Goal: Information Seeking & Learning: Learn about a topic

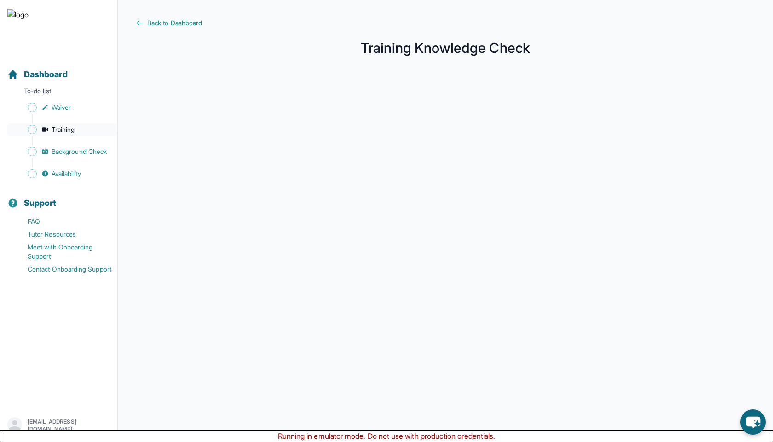
click at [87, 128] on link "Training" at bounding box center [62, 129] width 110 height 13
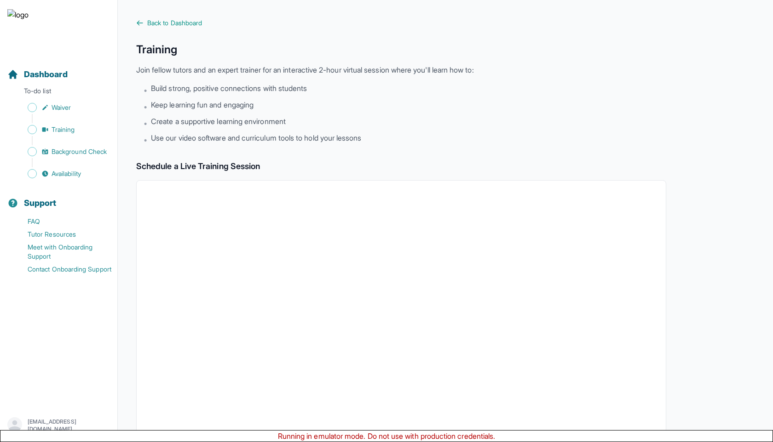
click at [134, 20] on main "Back to Dashboard Training Join fellow tutors and an expert trainer for an inte…" at bounding box center [445, 323] width 655 height 647
click at [141, 24] on icon at bounding box center [139, 22] width 7 height 7
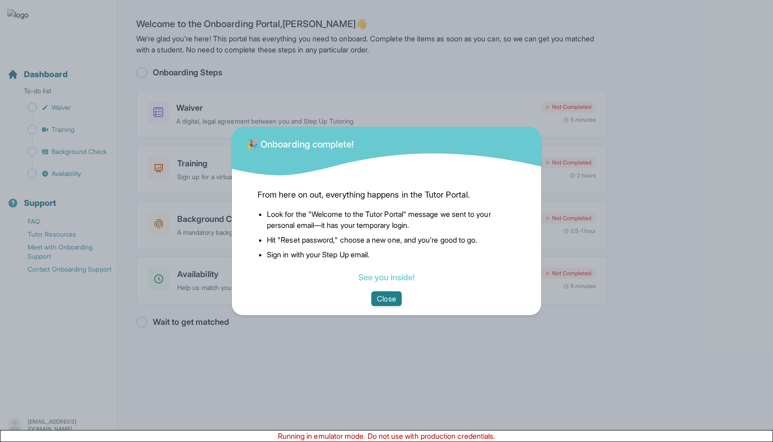
click at [385, 296] on button "Close" at bounding box center [386, 299] width 30 height 15
click at [377, 296] on button "Close" at bounding box center [386, 299] width 30 height 15
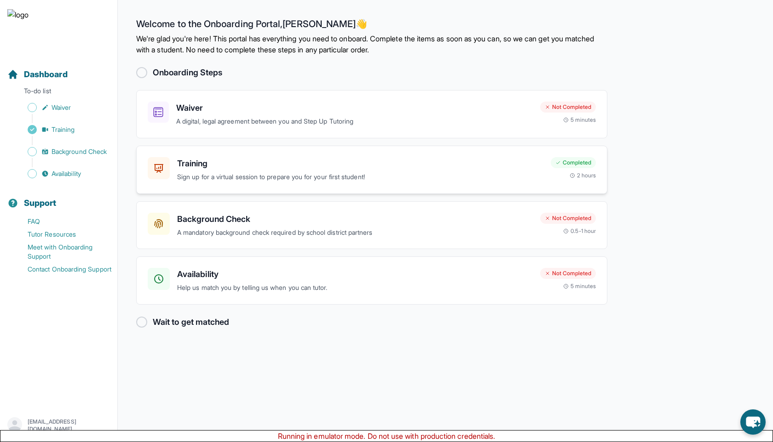
click at [178, 170] on div "Training Sign up for a virtual session to prepare you for your first student!" at bounding box center [360, 169] width 366 height 25
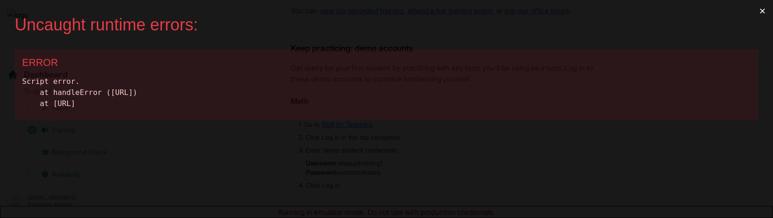
click at [761, 12] on button "×" at bounding box center [761, 11] width 21 height 22
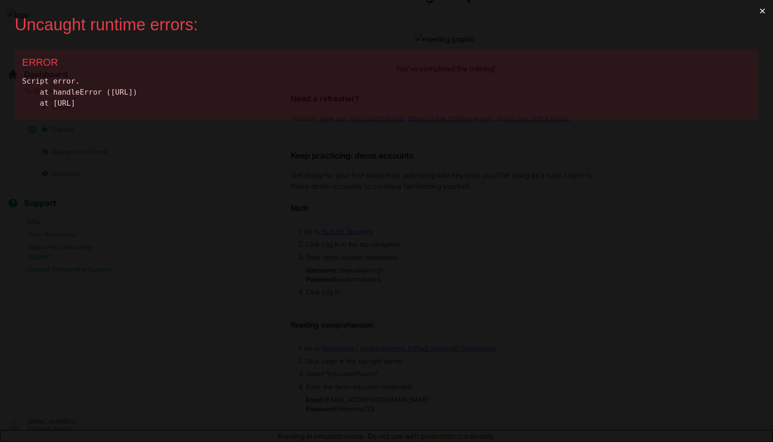
click at [762, 11] on button "×" at bounding box center [761, 11] width 21 height 22
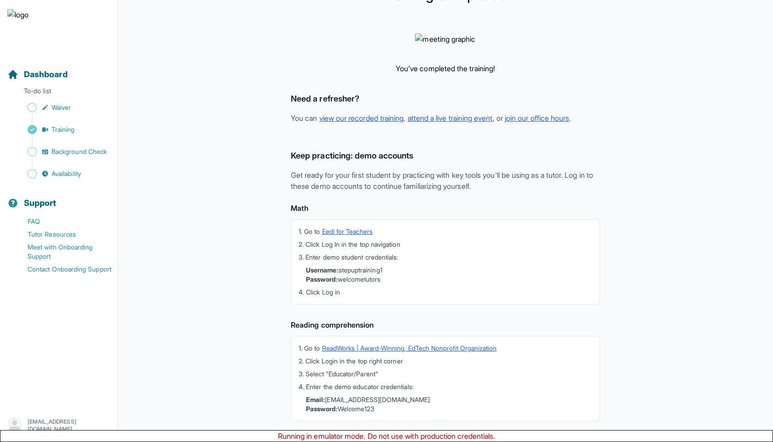
scroll to position [137, 0]
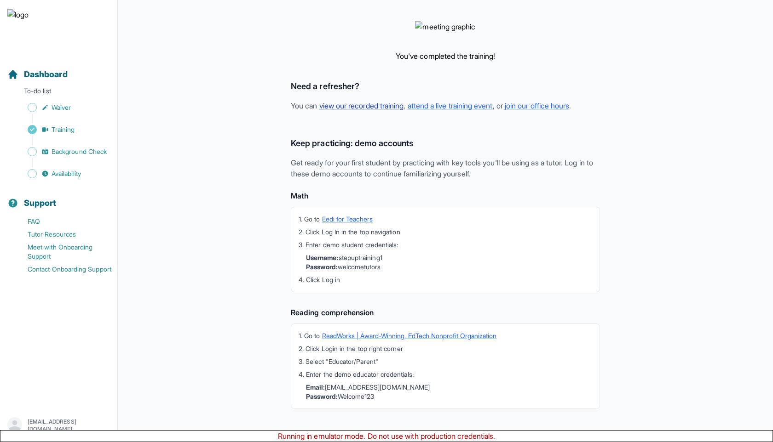
click at [372, 109] on link "view our recorded training" at bounding box center [361, 105] width 85 height 9
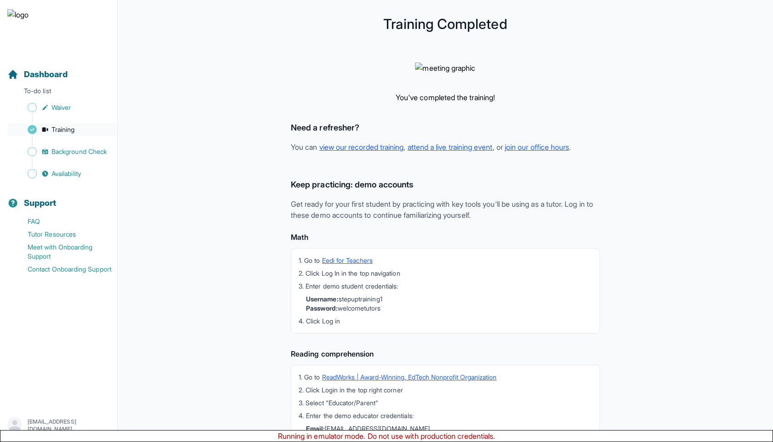
click at [73, 135] on link "Training" at bounding box center [62, 129] width 110 height 13
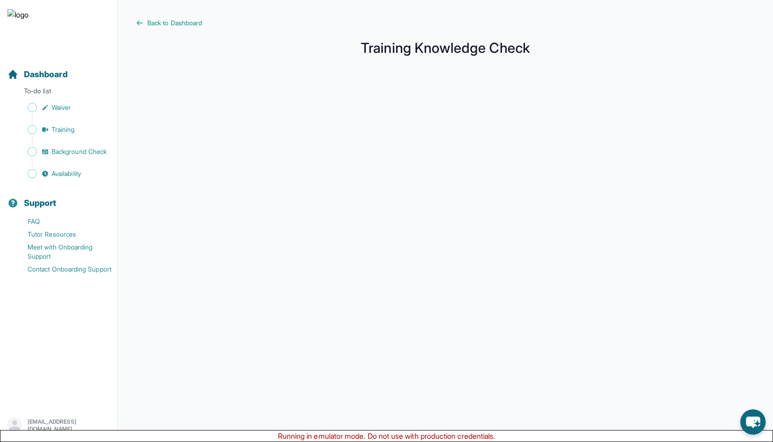
scroll to position [47, 0]
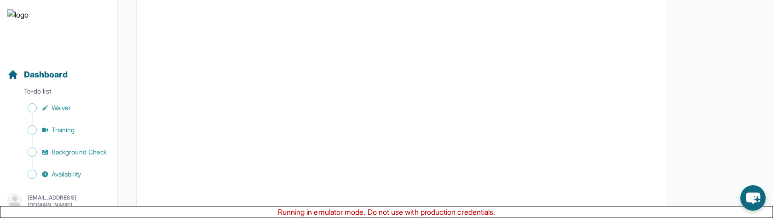
scroll to position [430, 0]
click at [237, 183] on button "I can't make any of these dates" at bounding box center [199, 182] width 102 height 11
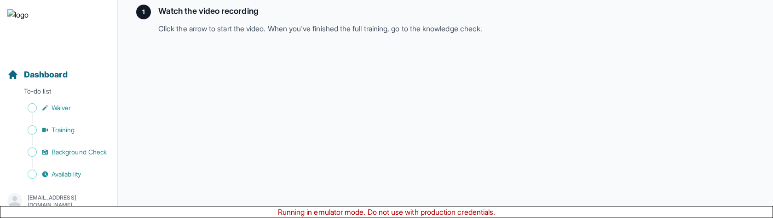
scroll to position [131, 0]
